Goal: Information Seeking & Learning: Learn about a topic

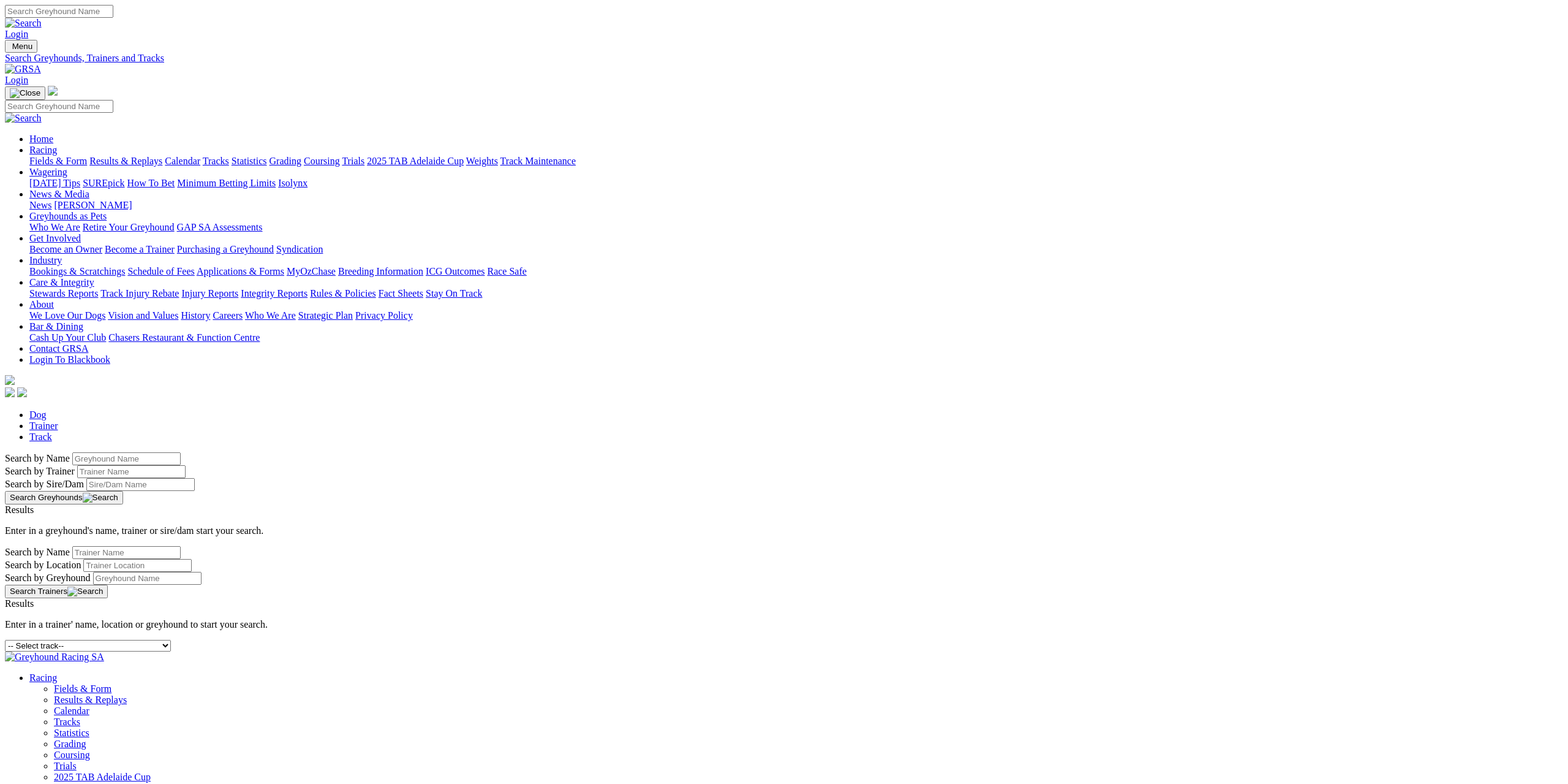
click at [171, 640] on select "-- Select track-- Albion Park Angle Park Ballarat Bathurst Bendigo Broken Hill …" at bounding box center [87, 645] width 166 height 12
select select "dubbo"
click at [171, 640] on select "-- Select track-- Albion Park Angle Park Ballarat Bathurst Bendigo Broken Hill …" at bounding box center [87, 645] width 166 height 12
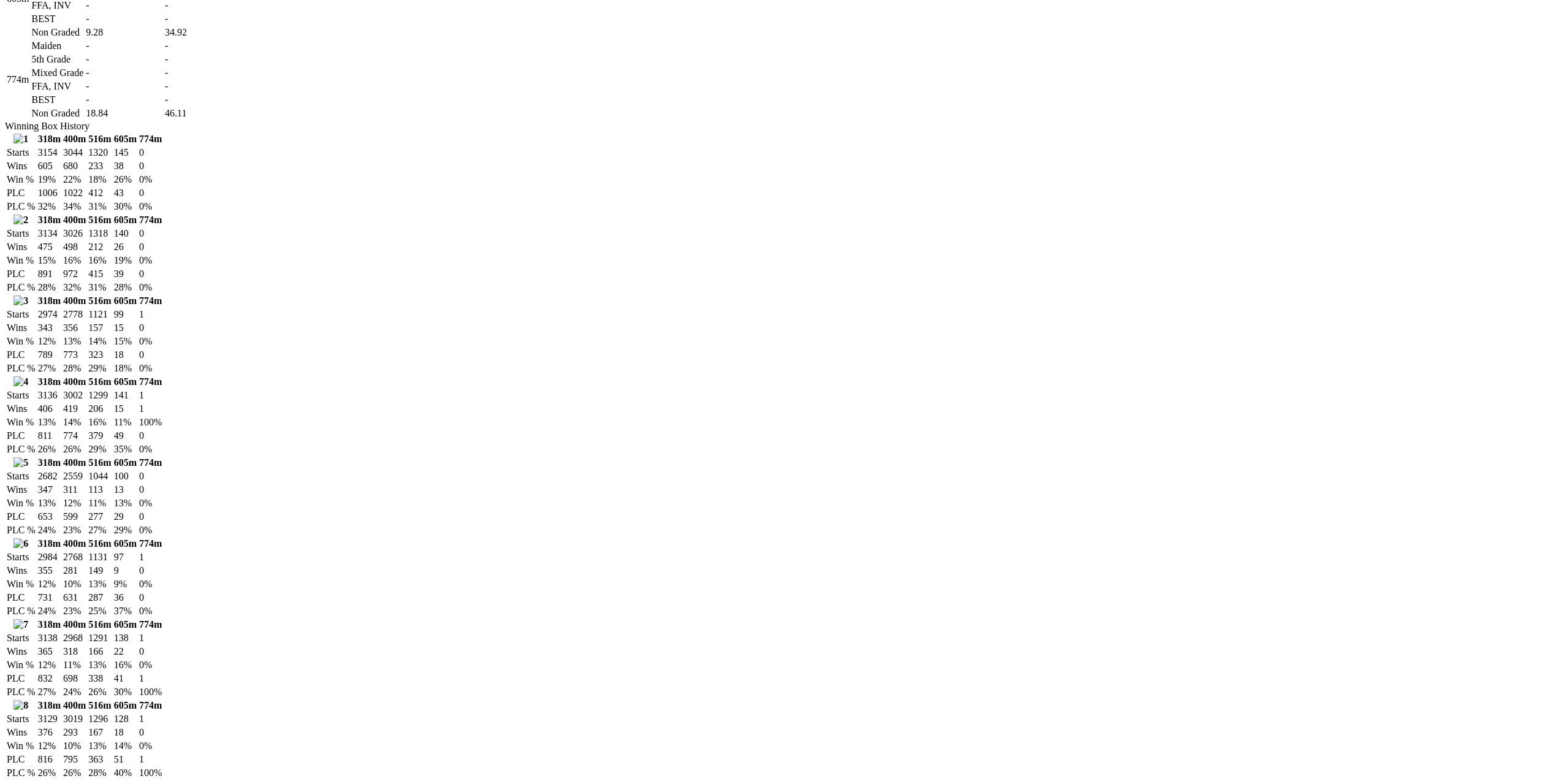
scroll to position [1409, 0]
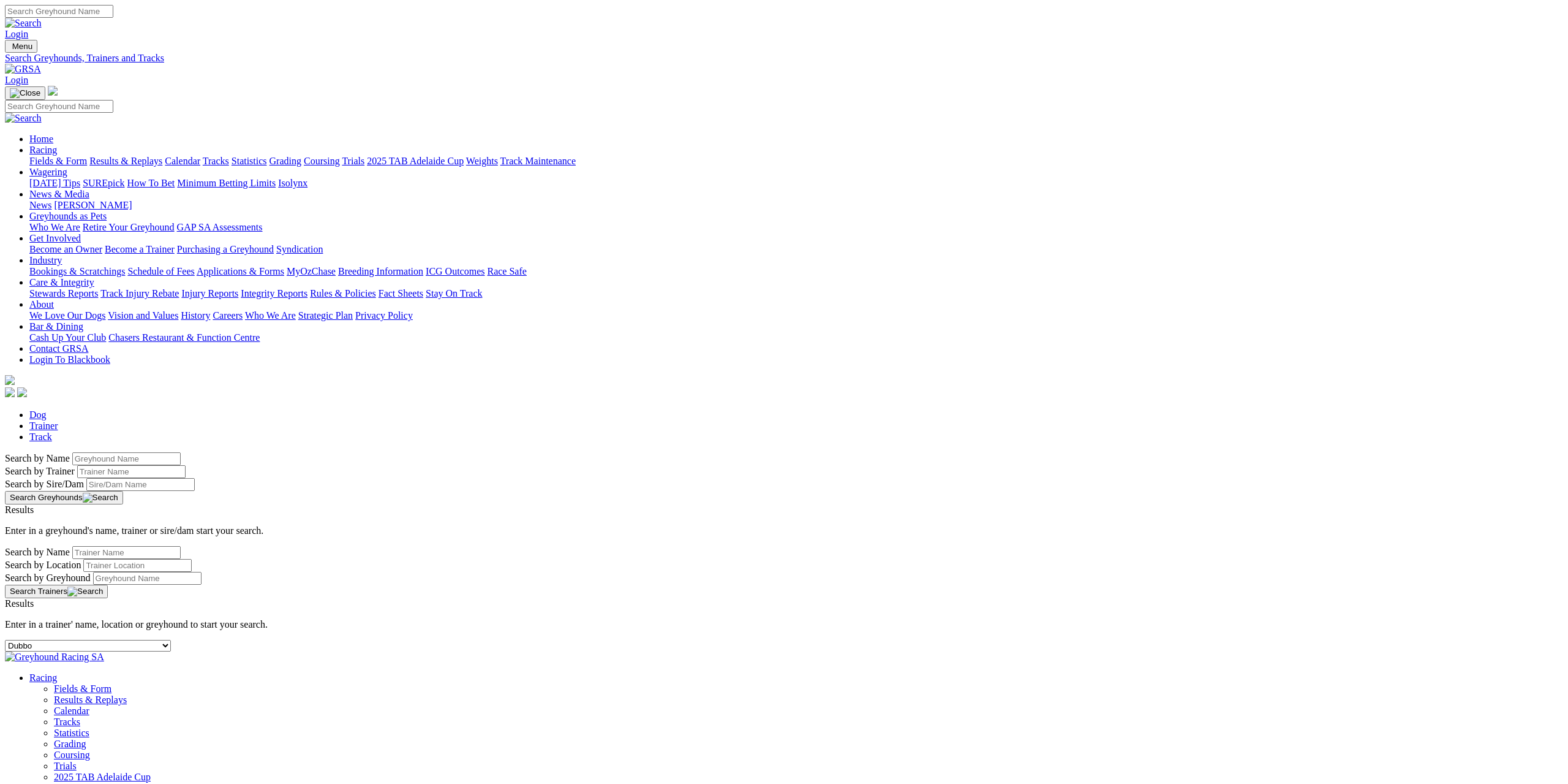
click at [171, 640] on select "-- Select track-- Albion Park Angle Park Ballarat Bathurst Bendigo Broken Hill …" at bounding box center [87, 645] width 166 height 12
click at [531, 640] on div "-- Select track-- Albion Park Angle Park Ballarat Bathurst Bendigo Broken Hill …" at bounding box center [784, 645] width 1558 height 12
click at [171, 640] on select "-- Select track-- Albion Park Angle Park Ballarat Bathurst Bendigo Broken Hill …" at bounding box center [87, 645] width 166 height 12
select select "ladbrokes-q1-lakeside"
click at [171, 640] on select "-- Select track-- Albion Park Angle Park Ballarat Bathurst Bendigo Broken Hill …" at bounding box center [87, 645] width 166 height 12
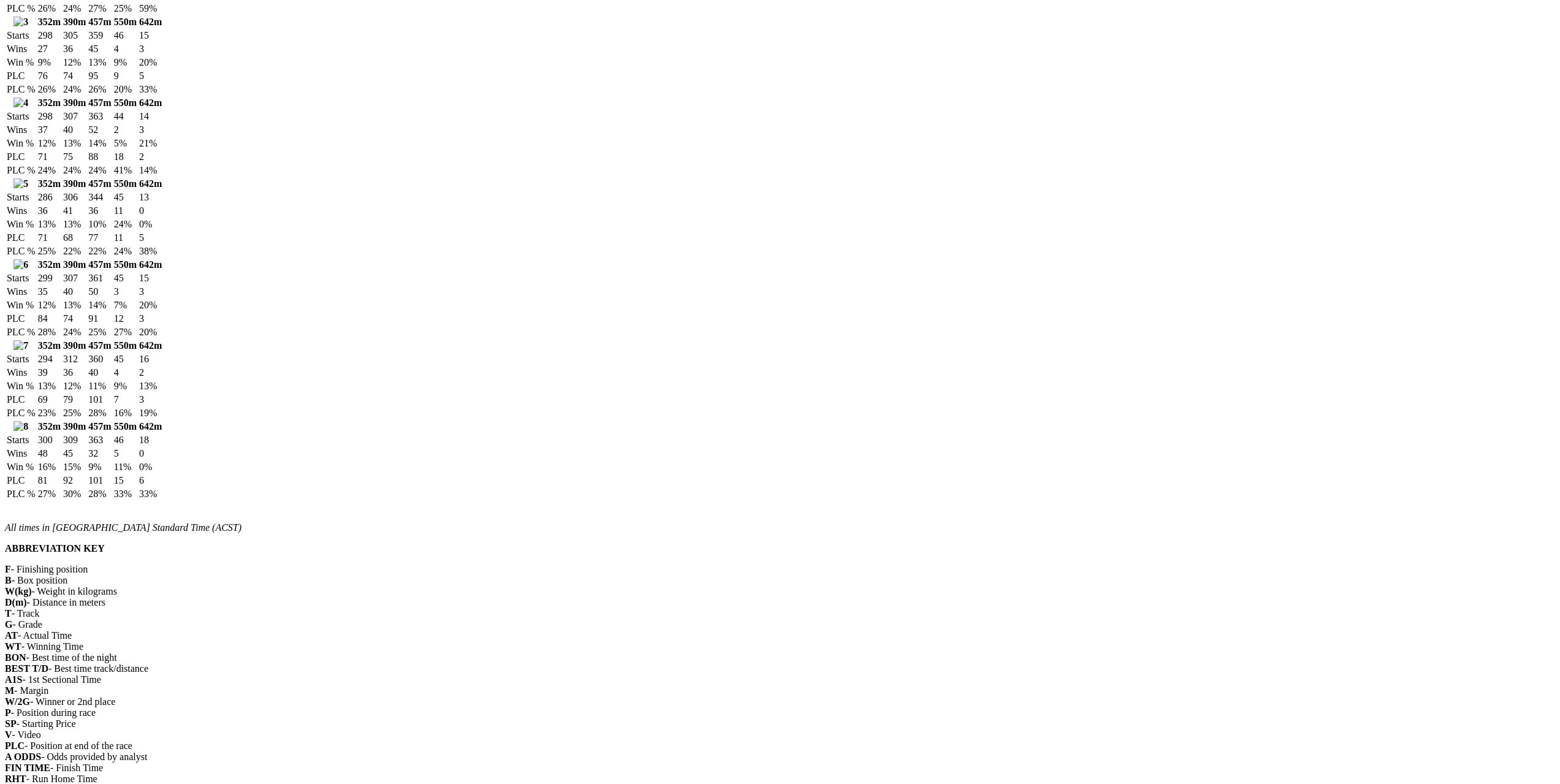
scroll to position [1226, 0]
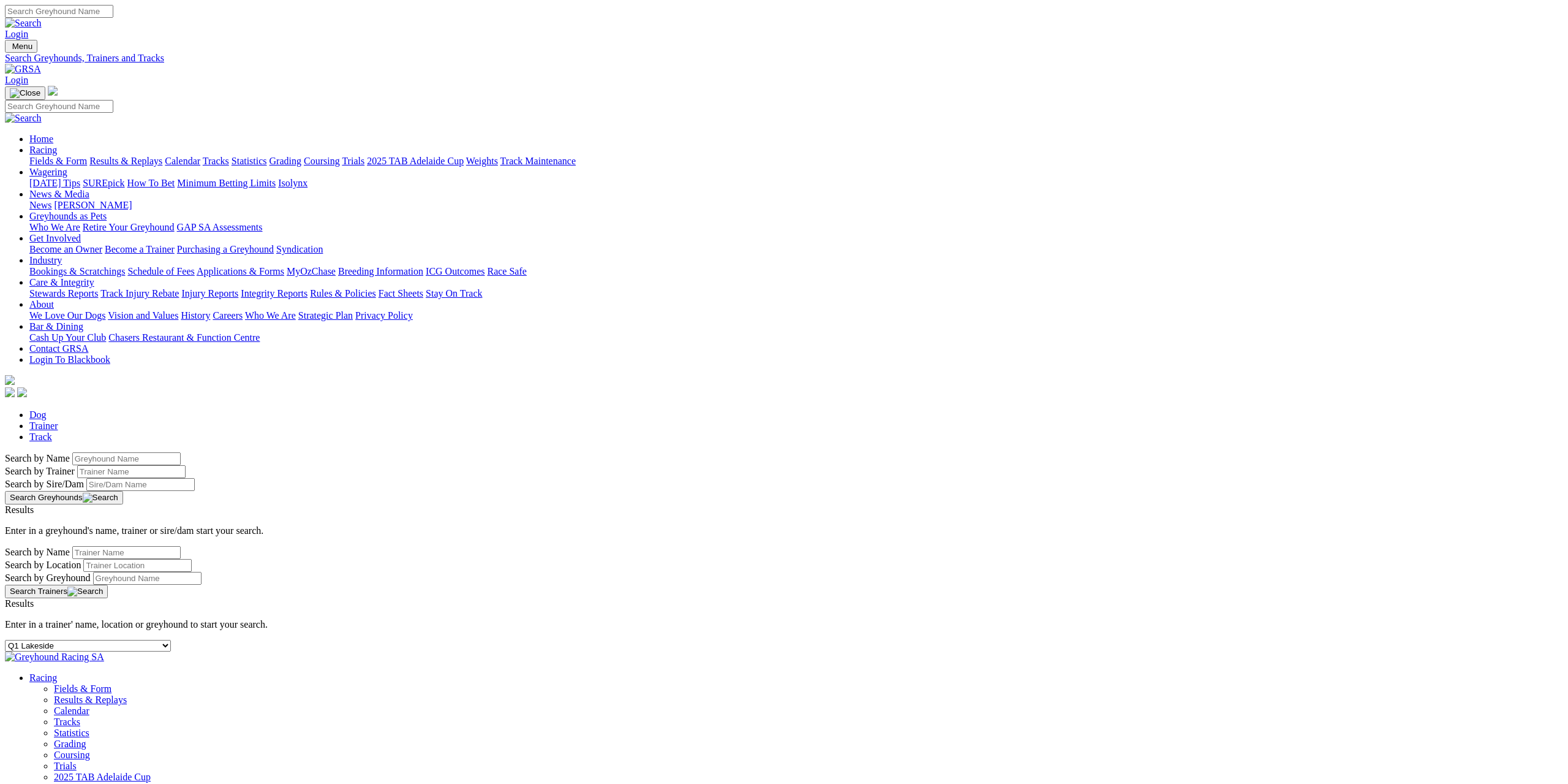
click at [459, 640] on div "-- Select track-- [GEOGRAPHIC_DATA] [GEOGRAPHIC_DATA] [GEOGRAPHIC_DATA] [GEOGRA…" at bounding box center [784, 645] width 1558 height 12
click at [171, 640] on select "-- Select track-- [GEOGRAPHIC_DATA] [GEOGRAPHIC_DATA] [GEOGRAPHIC_DATA] [GEOGRA…" at bounding box center [87, 645] width 166 height 12
select select "shepparton"
click at [171, 640] on select "-- Select track-- [GEOGRAPHIC_DATA] [GEOGRAPHIC_DATA] [GEOGRAPHIC_DATA] [GEOGRA…" at bounding box center [87, 645] width 166 height 12
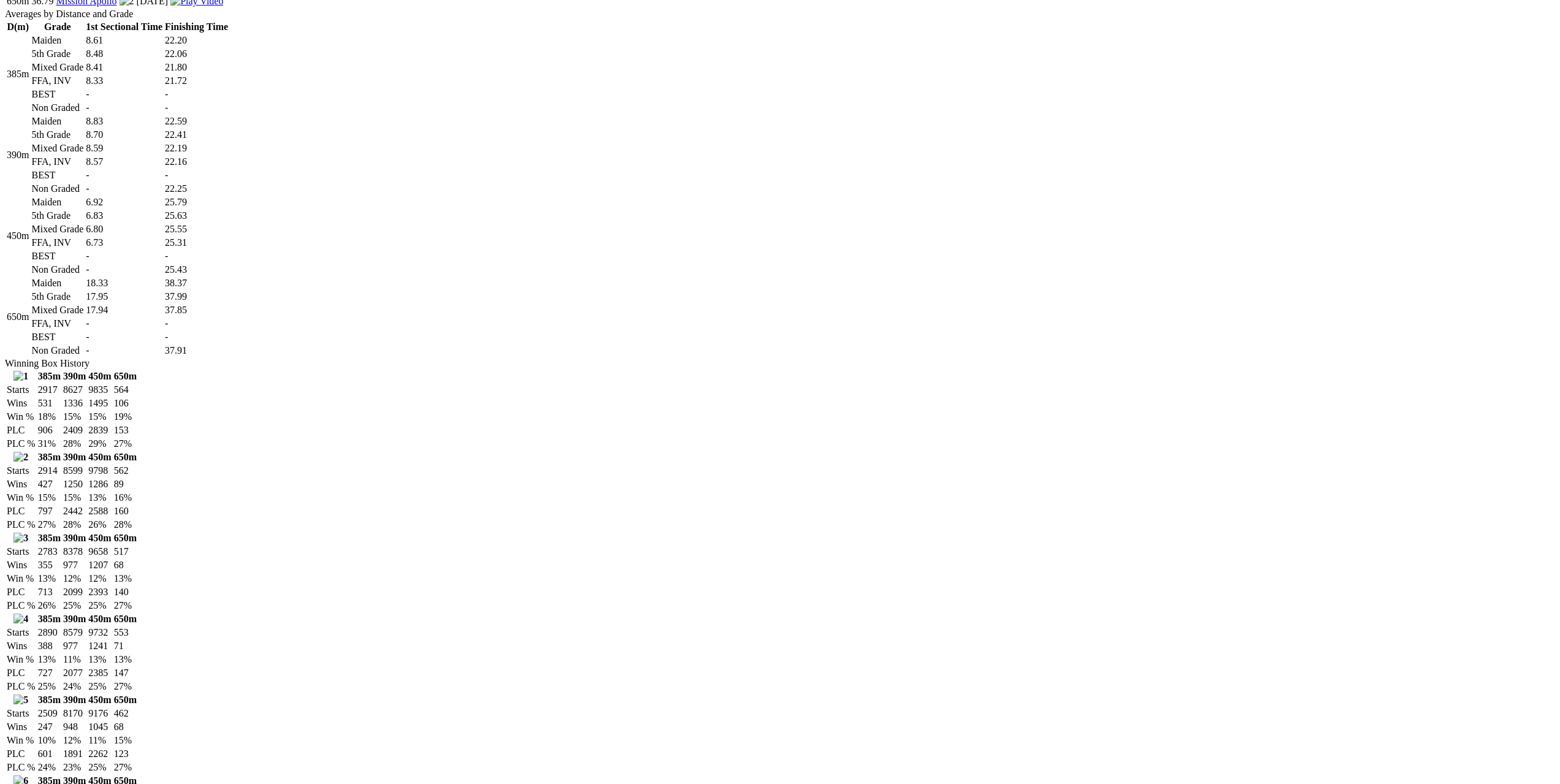
scroll to position [613, 0]
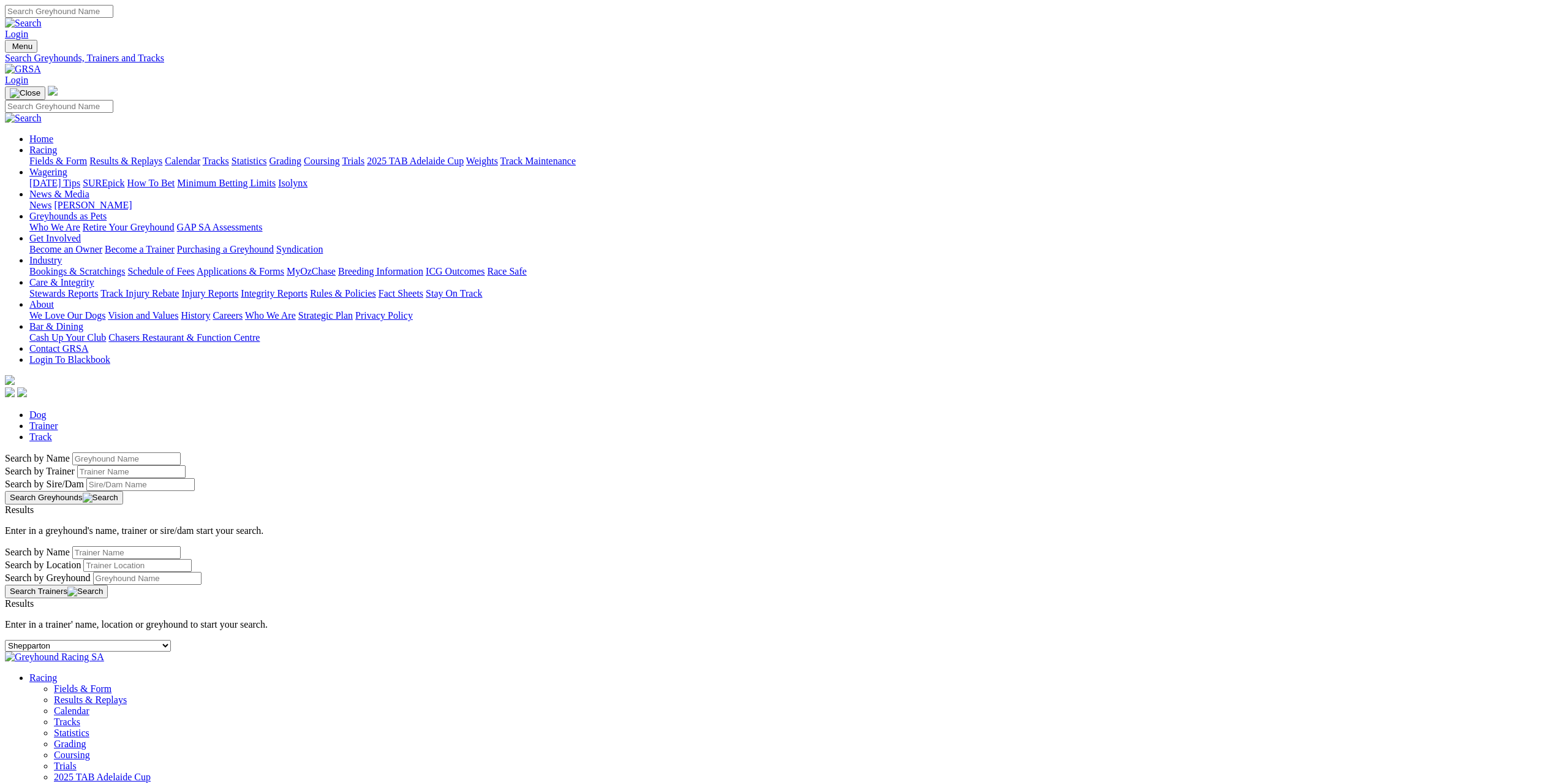
click at [171, 640] on select "-- Select track-- [GEOGRAPHIC_DATA] [GEOGRAPHIC_DATA] [GEOGRAPHIC_DATA] [GEOGRA…" at bounding box center [87, 645] width 166 height 12
select select "the-gardens"
click at [171, 640] on select "-- Select track-- Albion Park Angle Park Ballarat Bathurst Bendigo Broken Hill …" at bounding box center [87, 645] width 166 height 12
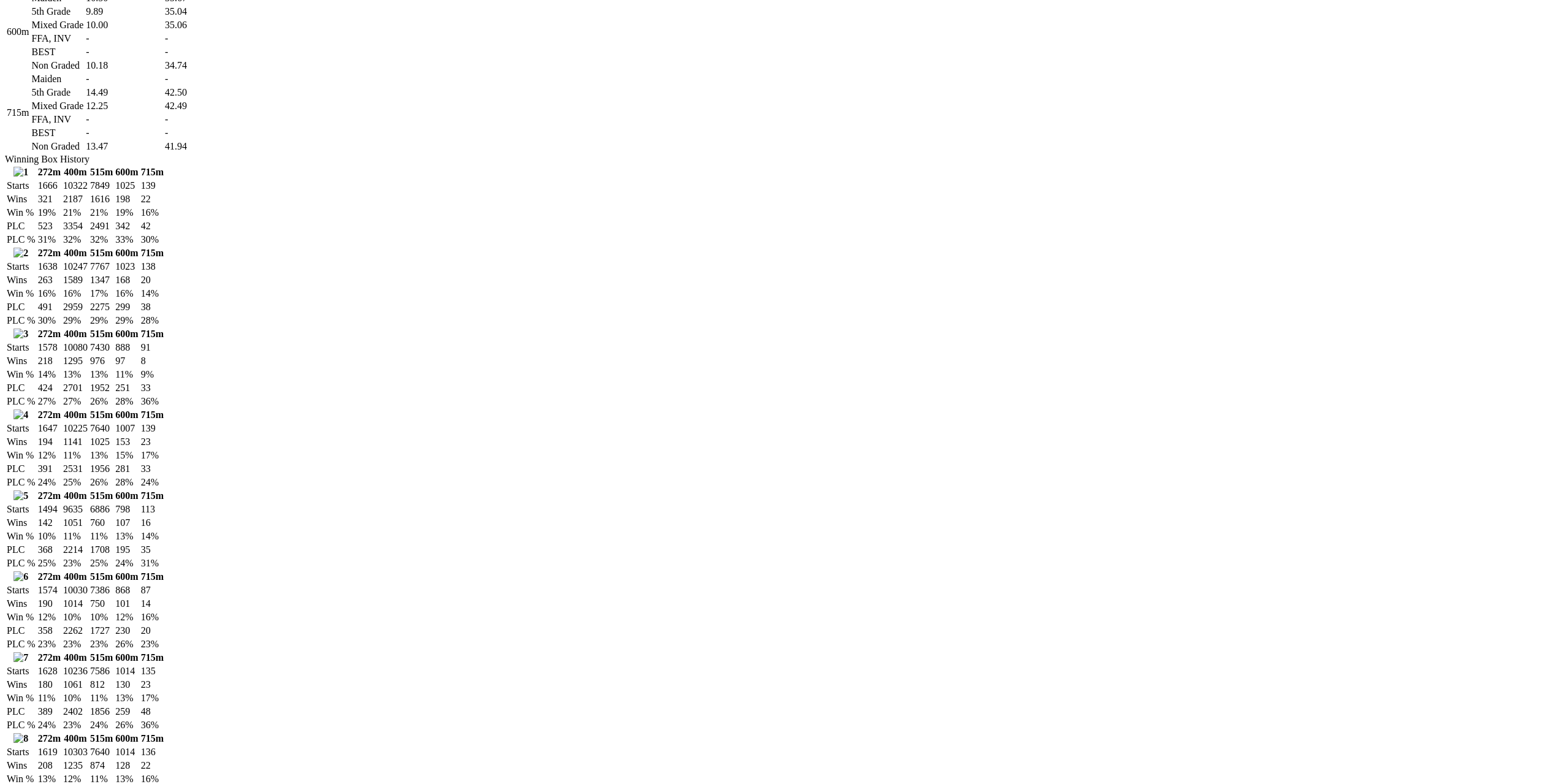
scroll to position [980, 0]
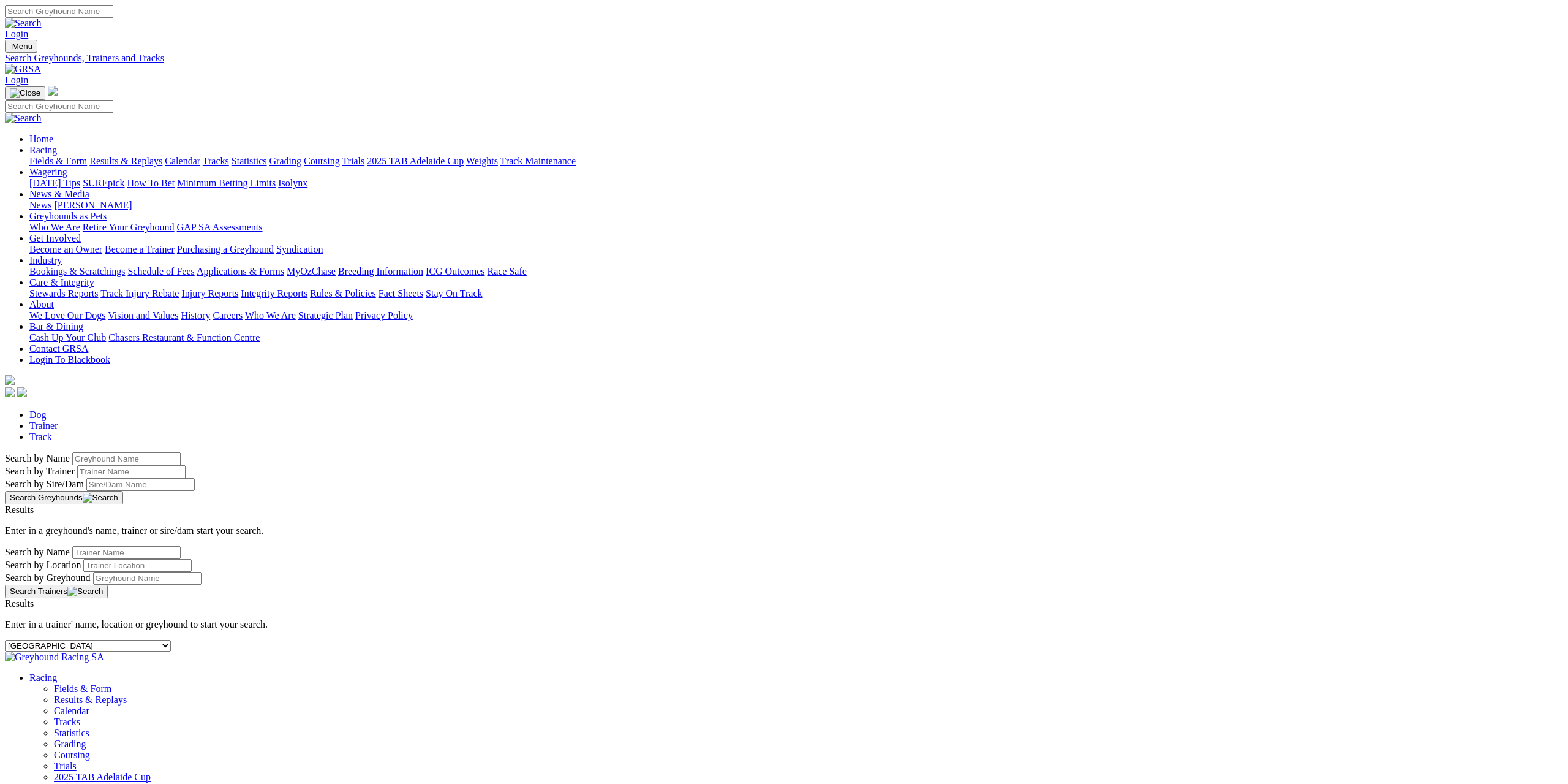
click at [171, 640] on select "-- Select track-- [GEOGRAPHIC_DATA] [GEOGRAPHIC_DATA] [GEOGRAPHIC_DATA] [GEOGRA…" at bounding box center [87, 645] width 166 height 12
select select "shepparton"
click at [171, 640] on select "-- Select track-- [GEOGRAPHIC_DATA] [GEOGRAPHIC_DATA] [GEOGRAPHIC_DATA] [GEOGRA…" at bounding box center [87, 645] width 166 height 12
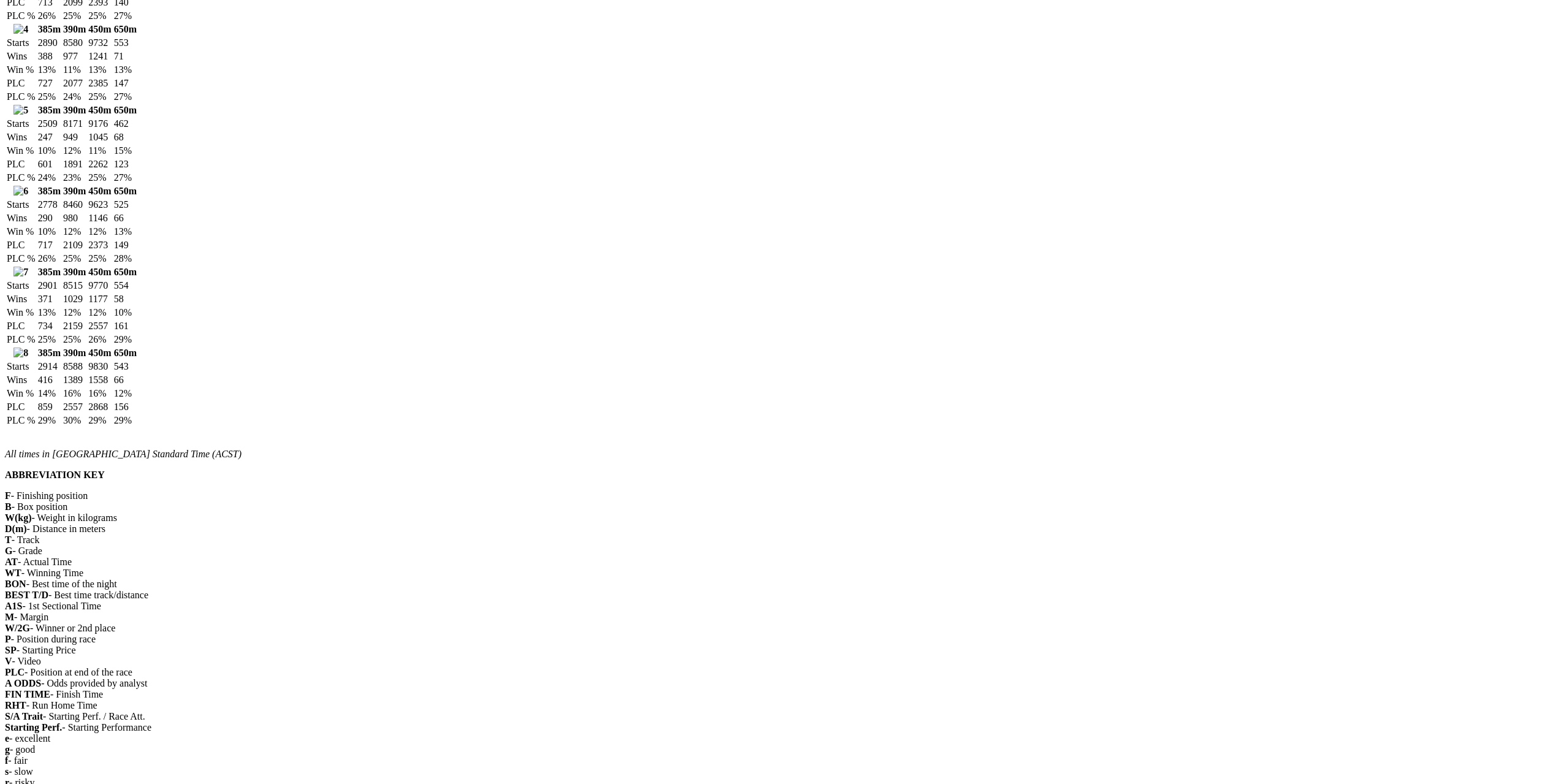
scroll to position [1226, 0]
